Goal: Task Accomplishment & Management: Use online tool/utility

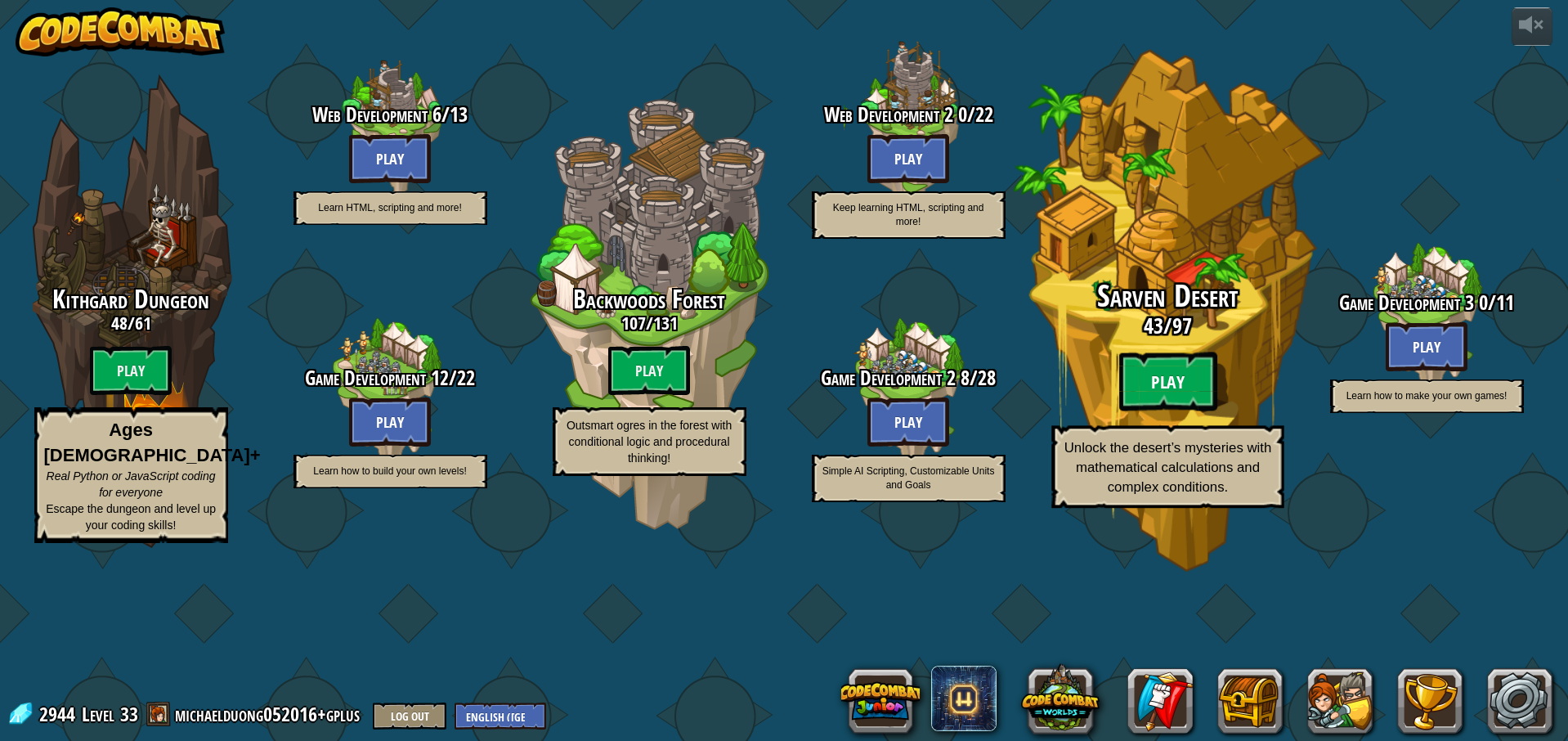
click at [1176, 411] on btn "Play" at bounding box center [1168, 381] width 99 height 59
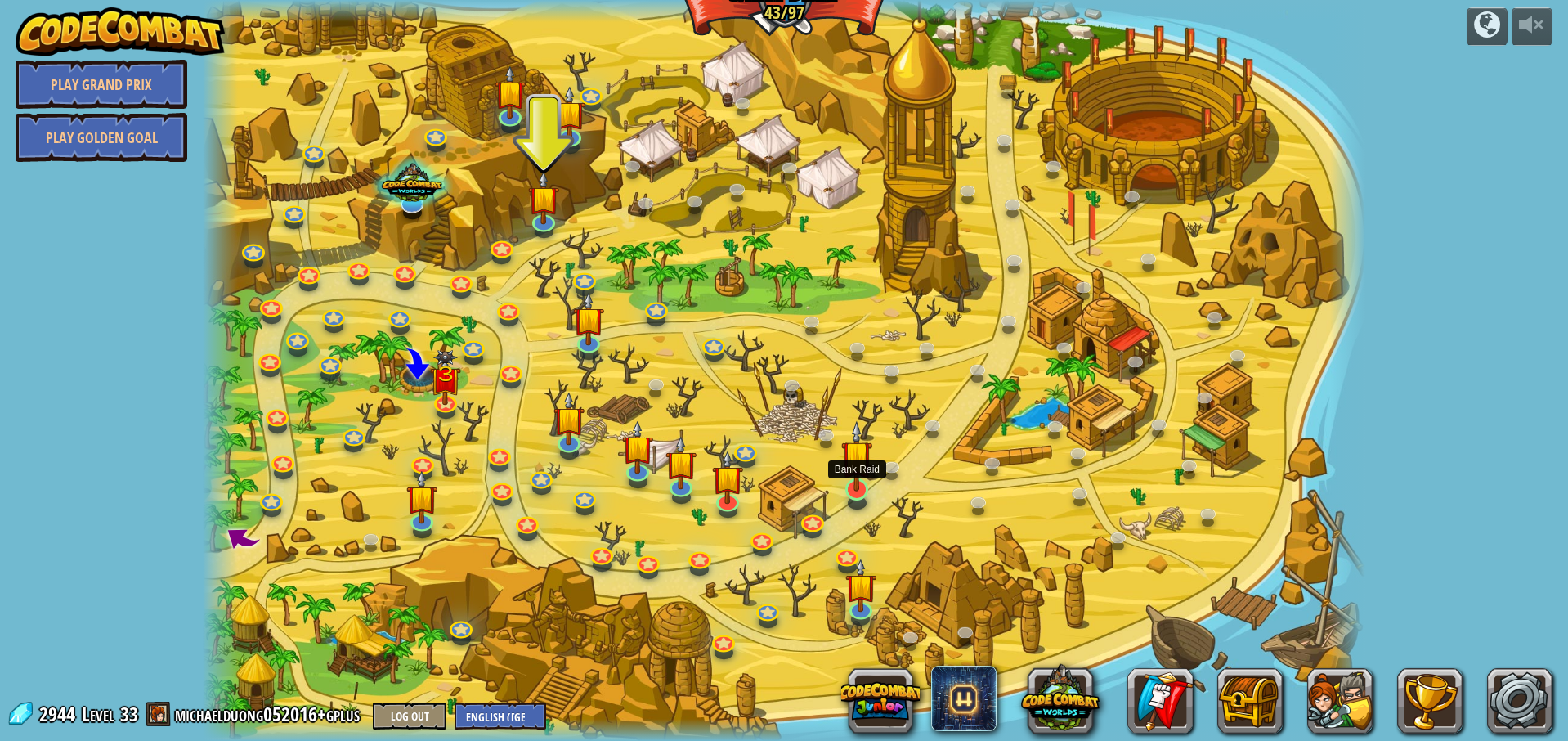
click at [859, 484] on img at bounding box center [857, 456] width 31 height 72
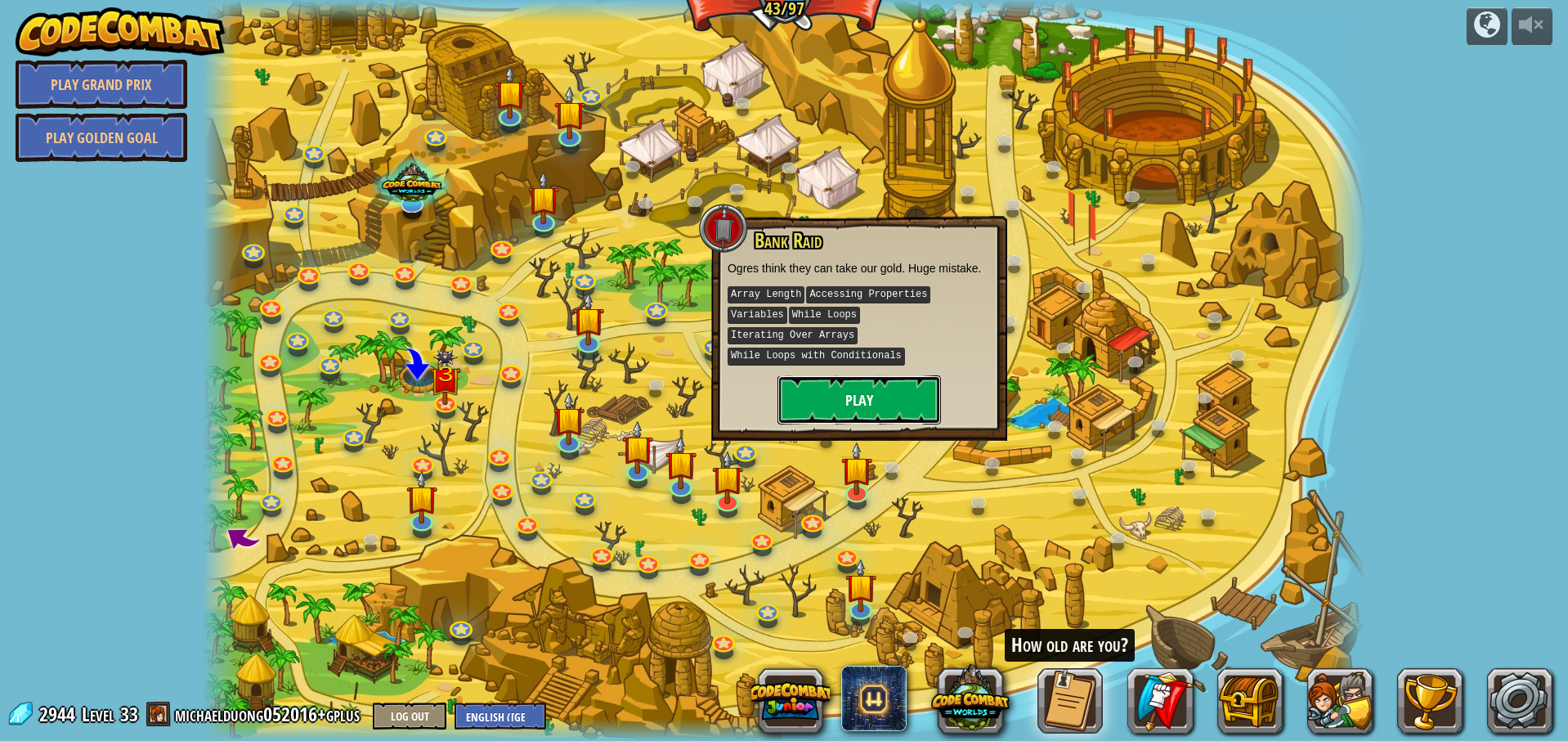
click at [860, 399] on button "Play" at bounding box center [859, 399] width 164 height 49
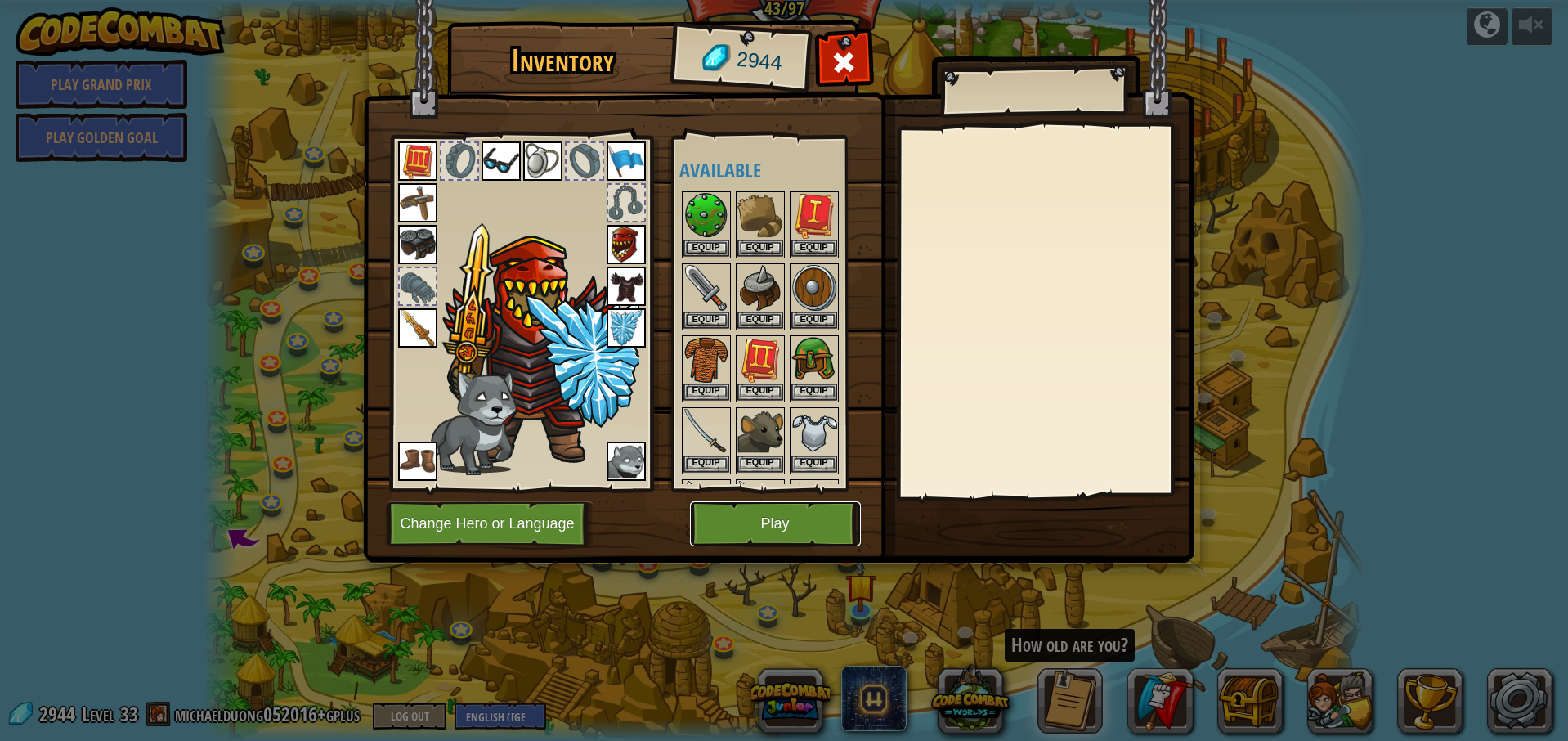
click at [797, 524] on button "Play" at bounding box center [775, 524] width 171 height 45
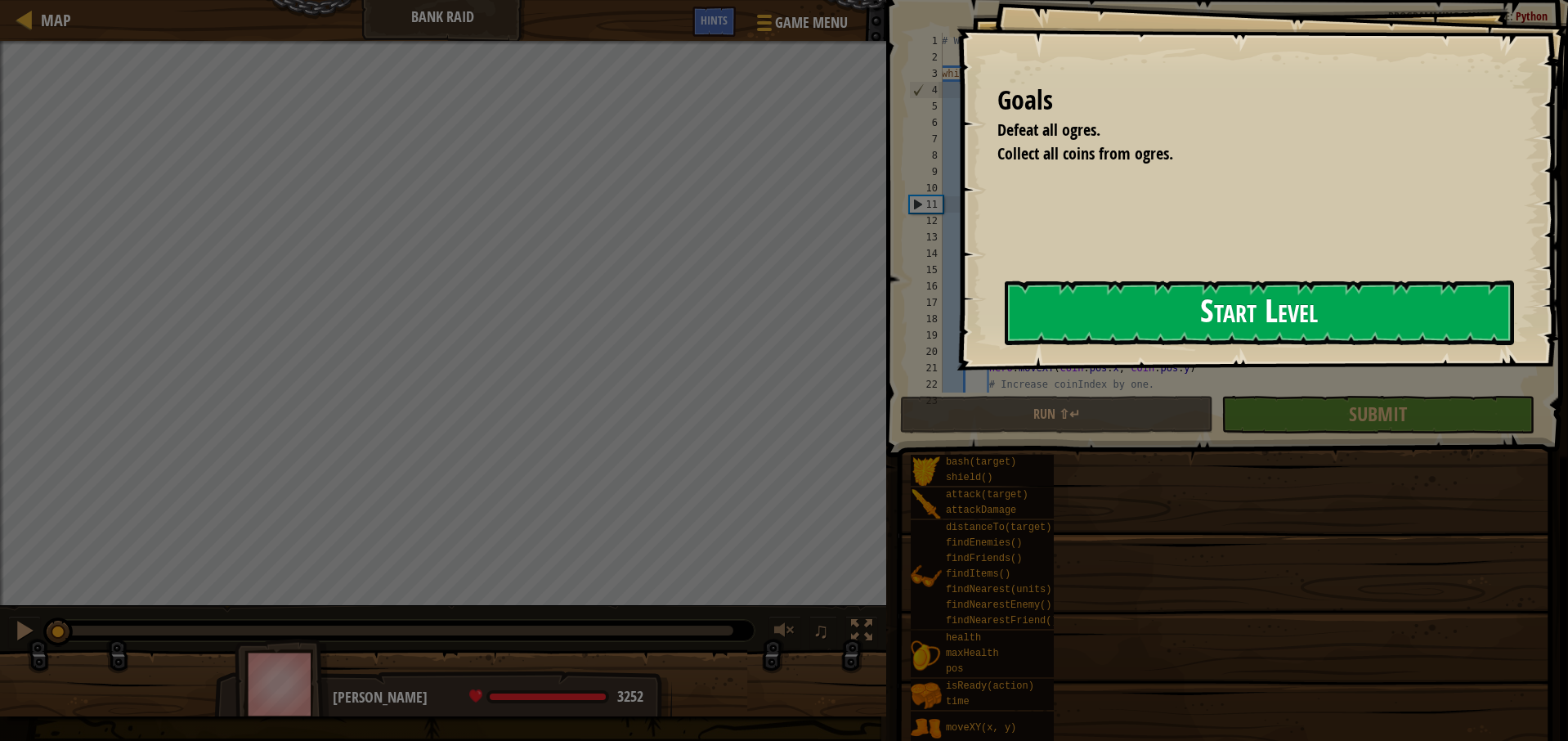
click at [1188, 314] on button "Start Level" at bounding box center [1260, 312] width 510 height 64
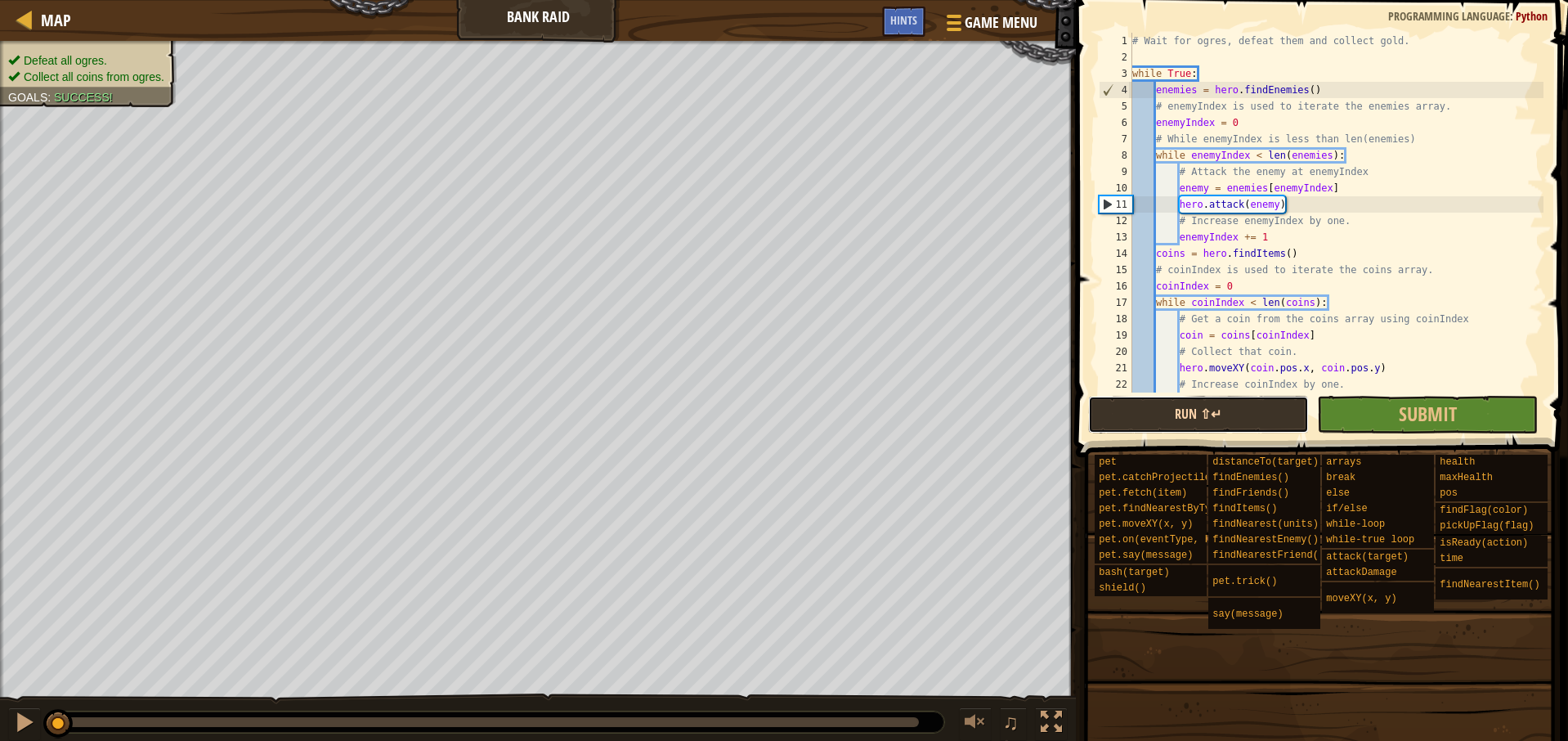
click at [1195, 416] on button "Run ⇧↵" at bounding box center [1198, 415] width 221 height 38
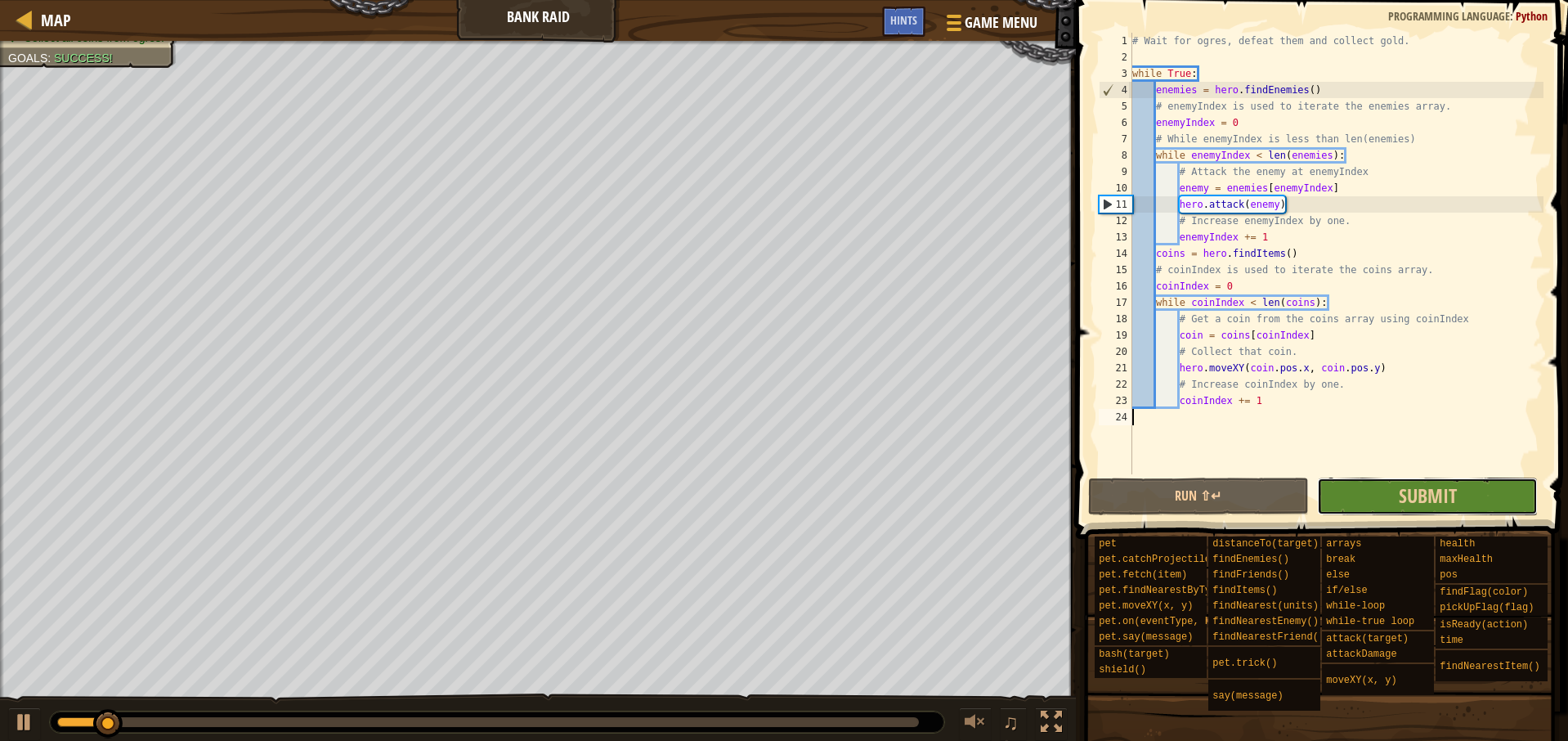
click at [1374, 486] on button "Submit" at bounding box center [1427, 496] width 221 height 38
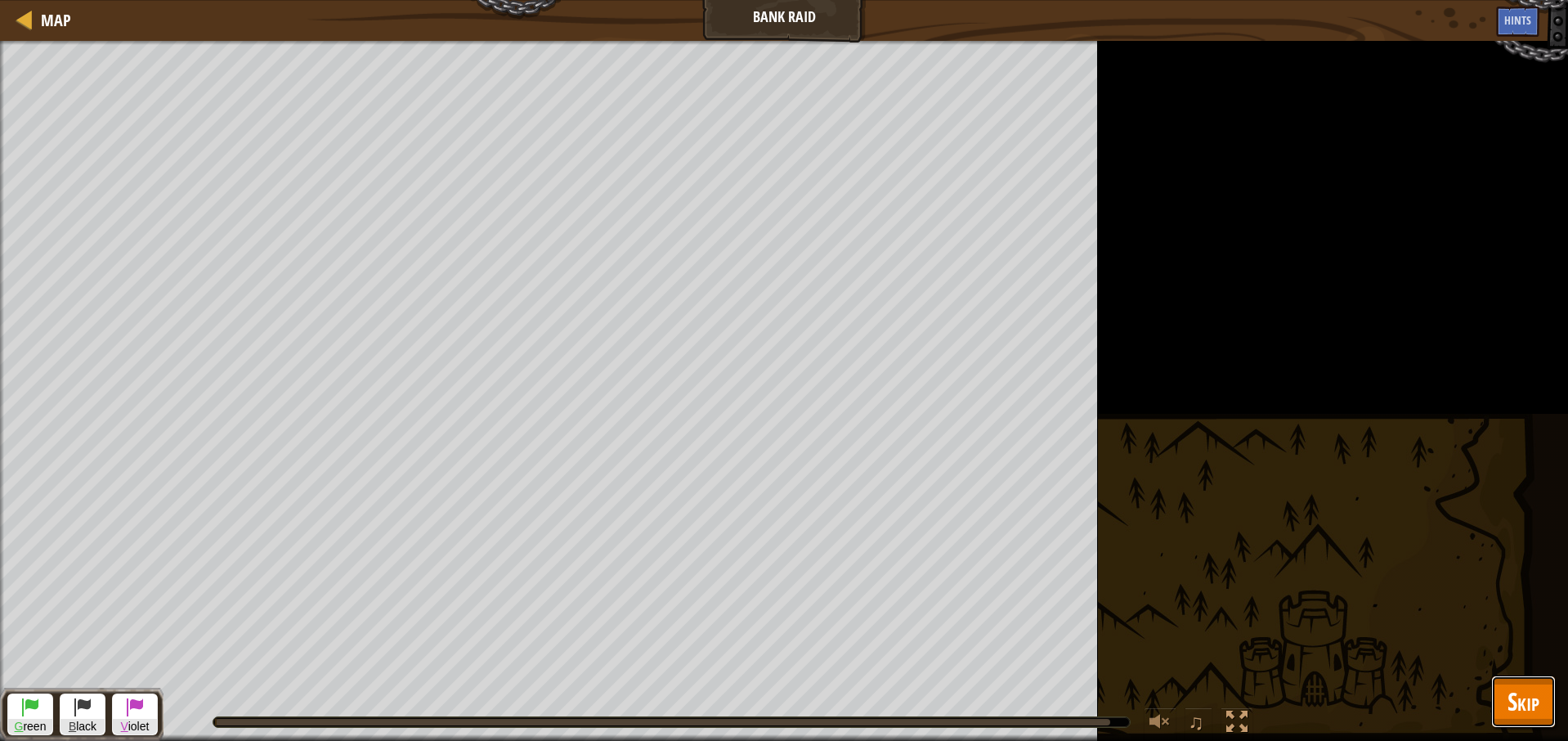
click at [1538, 692] on span "Skip" at bounding box center [1523, 700] width 32 height 33
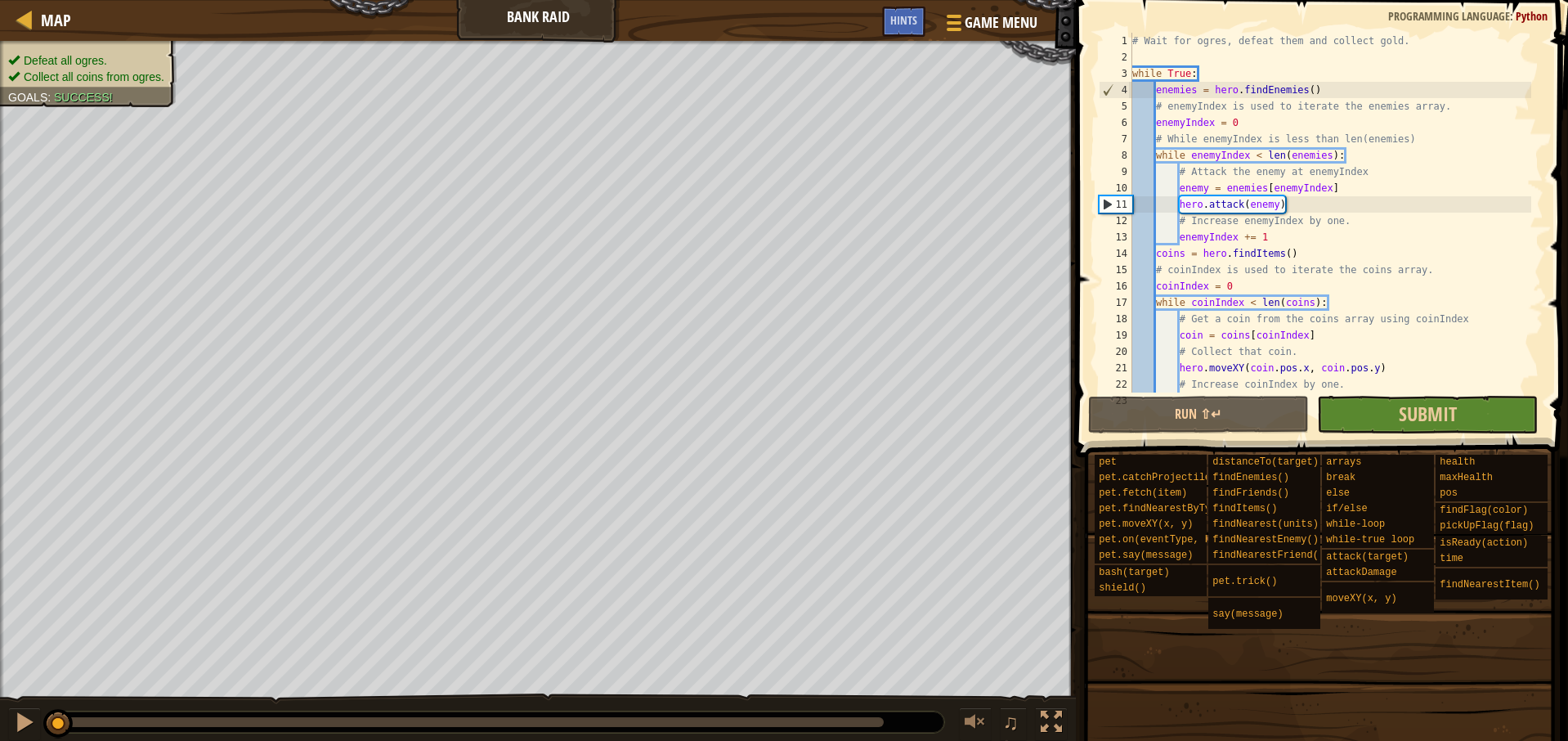
drag, startPoint x: 1432, startPoint y: 437, endPoint x: 1427, endPoint y: 430, distance: 8.6
click at [1430, 433] on div "Hints 1 2 3 4 5 6 7 8 9 10 11 12 13 14 15 16 17 18 19 20 21 22 23 # Wait for og…" at bounding box center [1319, 366] width 497 height 733
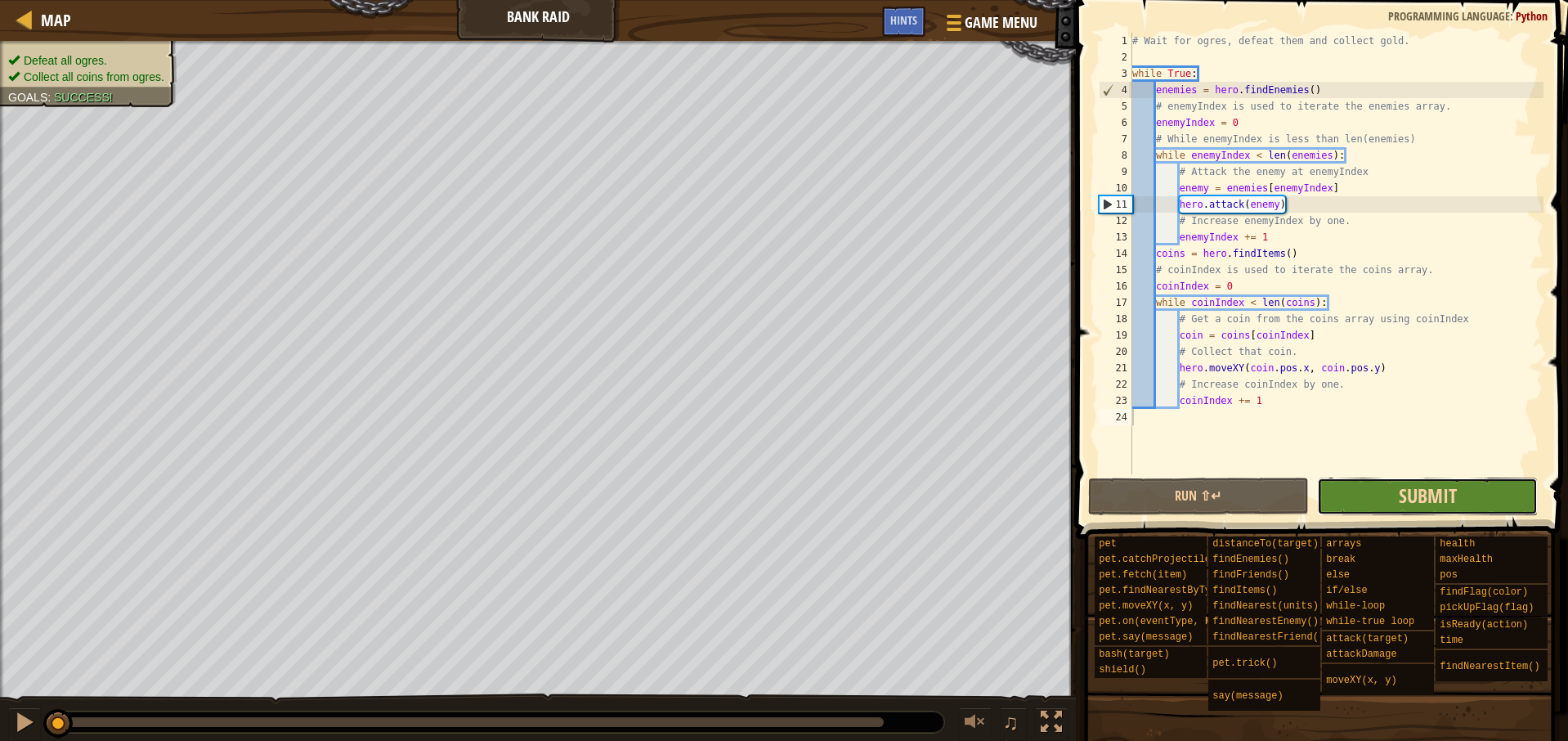
click at [1429, 483] on span "Submit" at bounding box center [1428, 495] width 58 height 26
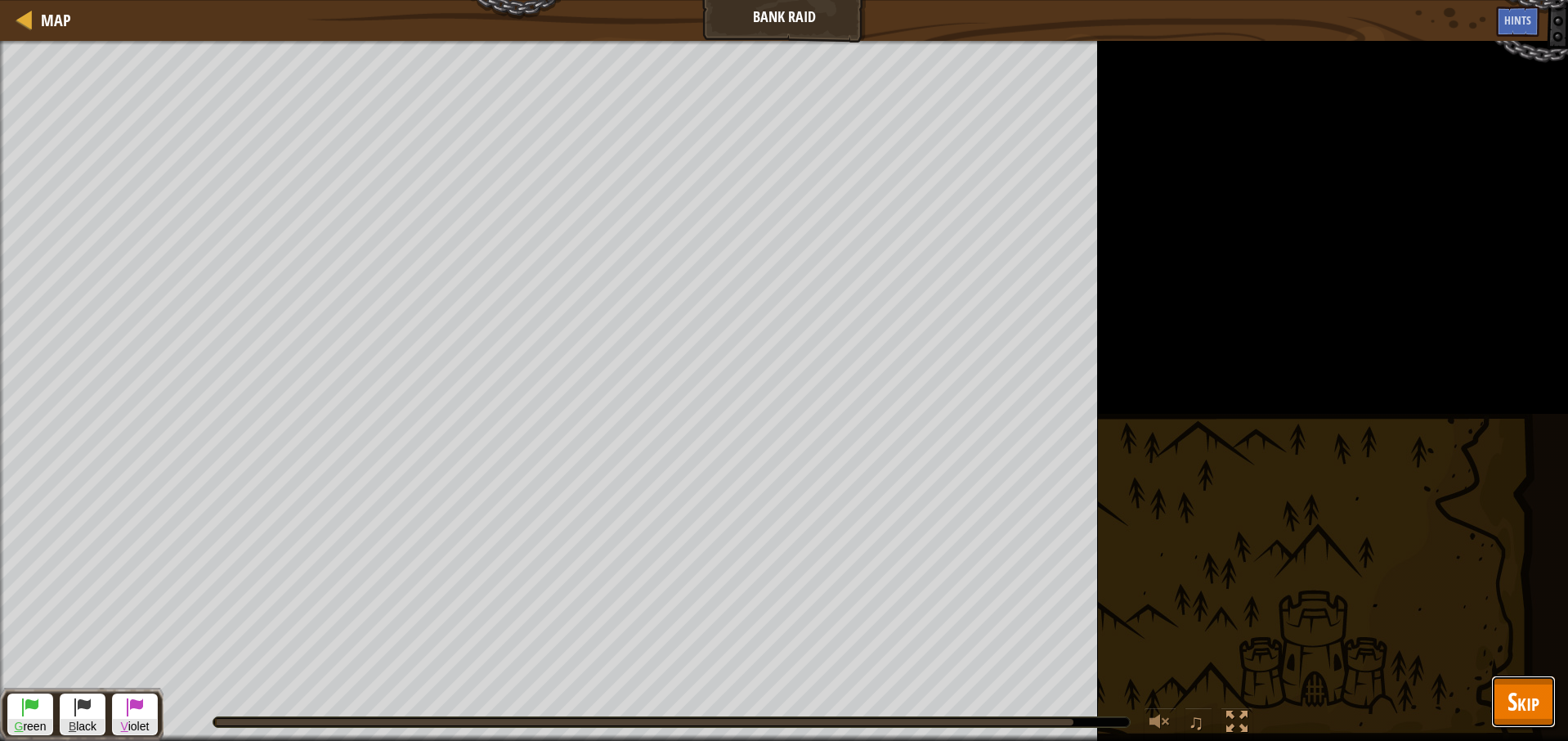
click at [1515, 702] on span "Skip" at bounding box center [1523, 700] width 32 height 33
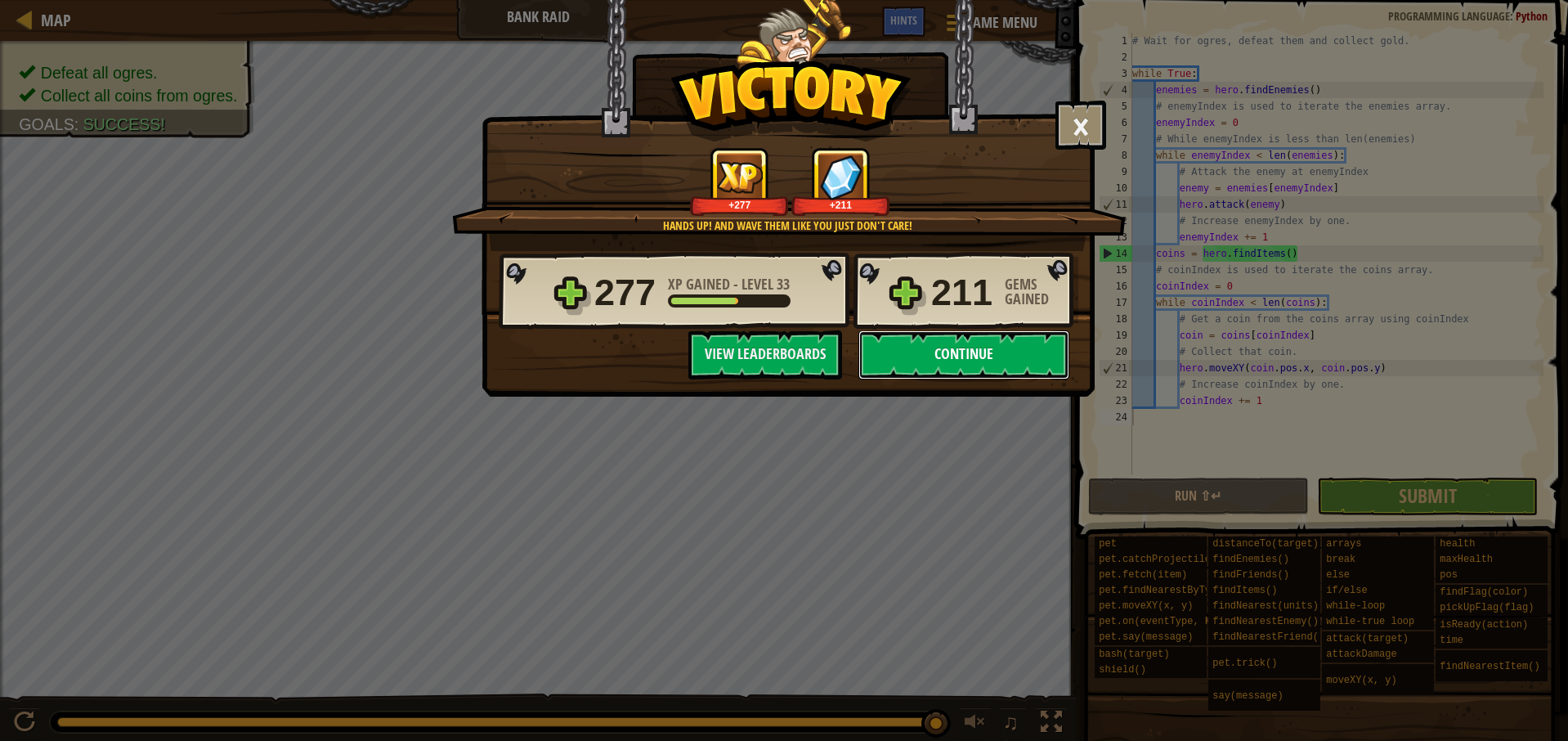
click at [930, 354] on button "Continue" at bounding box center [963, 354] width 211 height 49
